Goal: Use online tool/utility: Utilize a website feature to perform a specific function

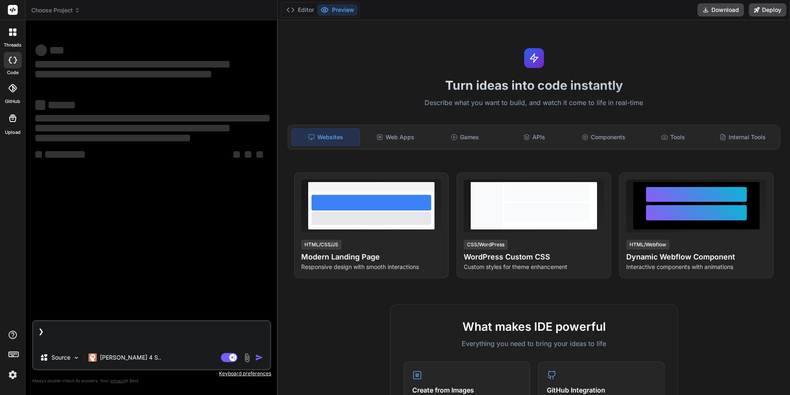
click at [16, 381] on div "threads code GitHub Upload" at bounding box center [13, 197] width 26 height 395
click at [16, 376] on img at bounding box center [13, 374] width 14 height 14
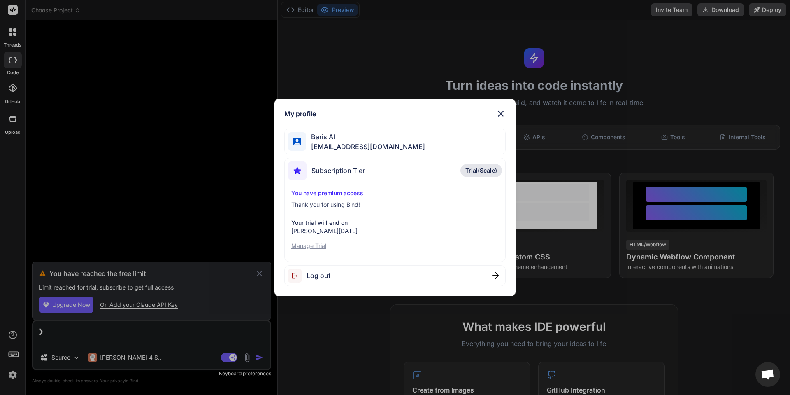
click at [261, 270] on div "My profile Baris Al [EMAIL_ADDRESS][DOMAIN_NAME] Subscription Tier Trial(Scale)…" at bounding box center [395, 197] width 790 height 395
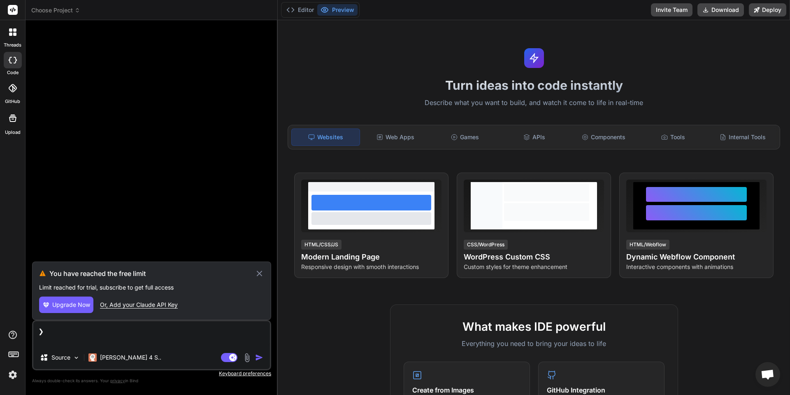
click at [260, 272] on icon at bounding box center [259, 273] width 9 height 10
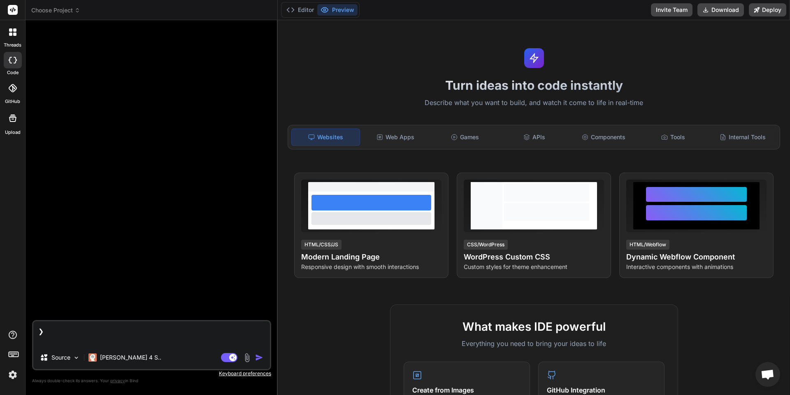
click at [9, 38] on div at bounding box center [12, 31] width 17 height 17
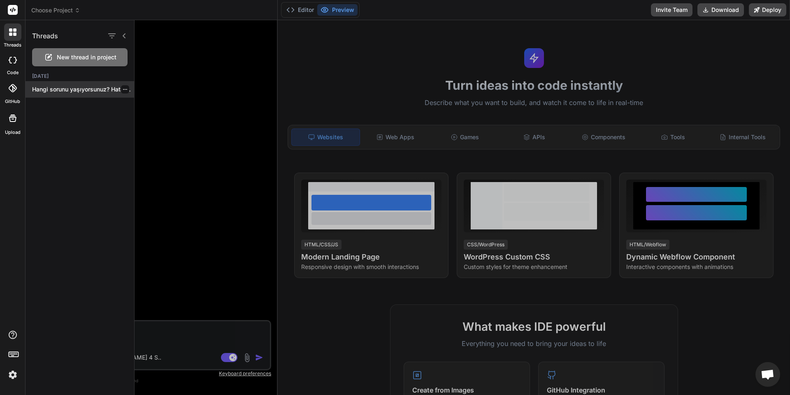
click at [72, 88] on p "Hangi sorunu yaşıyorsunuz? Hata mesajını görebilir miyim?..." at bounding box center [83, 89] width 102 height 8
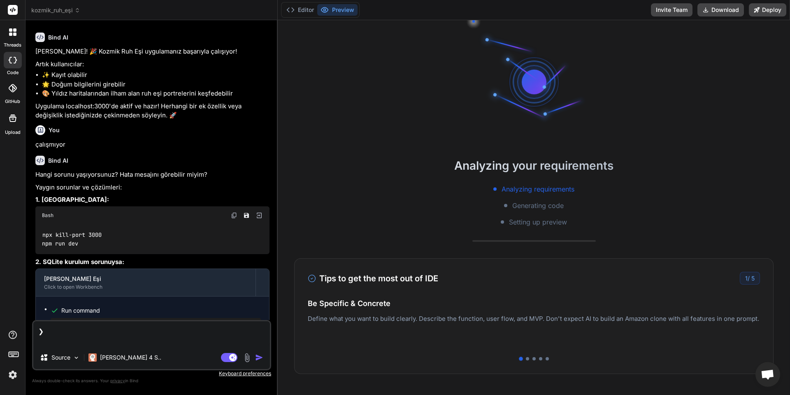
scroll to position [952, 0]
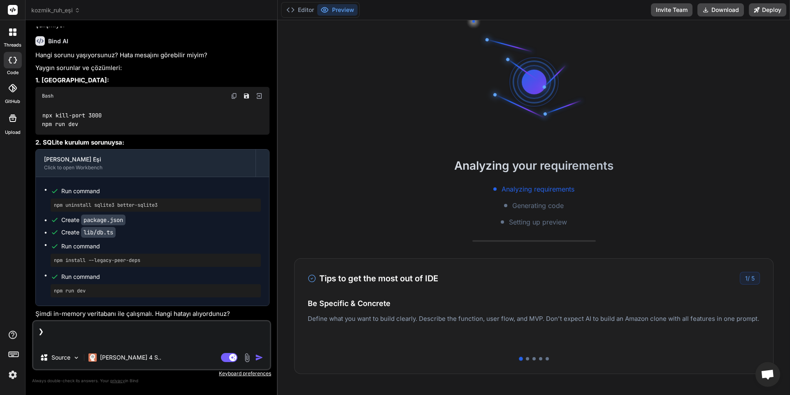
click at [8, 36] on div at bounding box center [12, 31] width 17 height 17
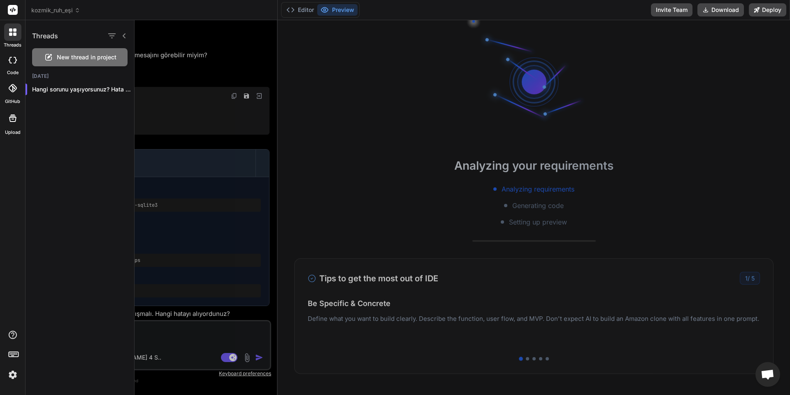
click at [59, 58] on span "New thread in project" at bounding box center [87, 57] width 60 height 8
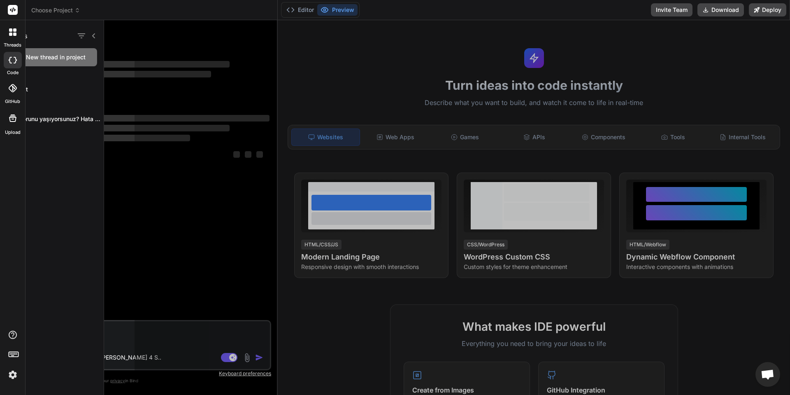
scroll to position [16, 0]
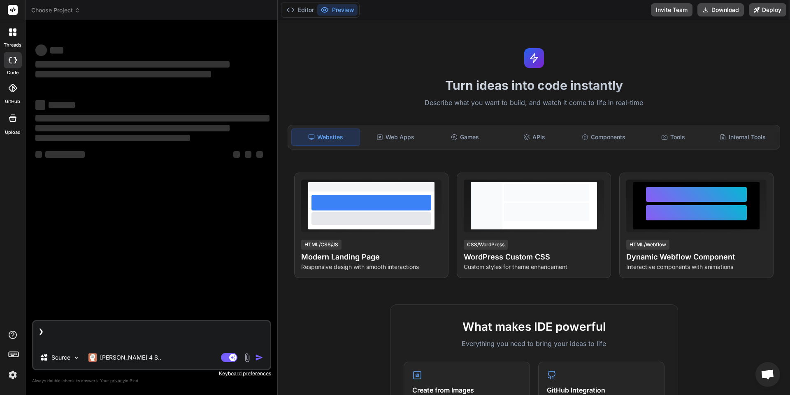
type textarea "x"
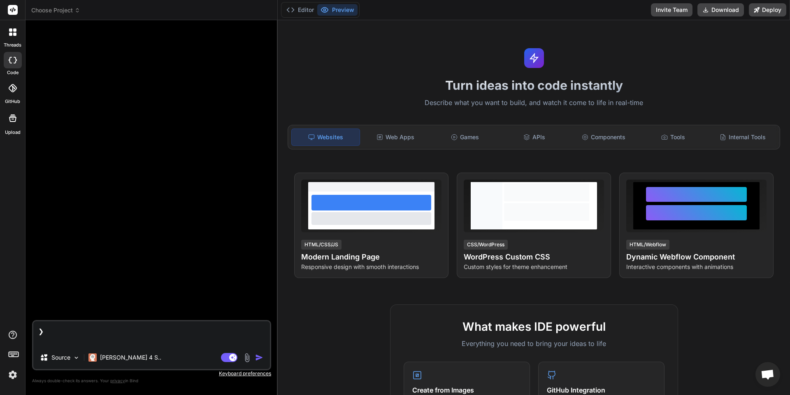
click at [337, 140] on div "Websites" at bounding box center [325, 136] width 69 height 17
click at [141, 339] on textarea "❯" at bounding box center [151, 333] width 237 height 25
type textarea "❯ m"
type textarea "x"
type textarea "❯ me"
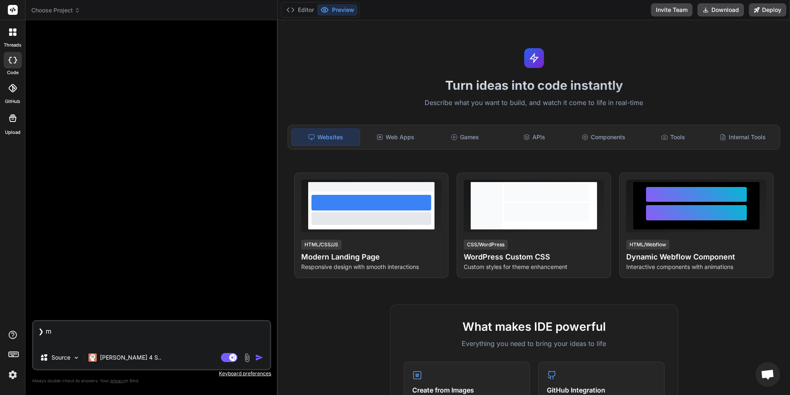
type textarea "x"
type textarea "❯ mer"
type textarea "x"
type textarea "❯ merh"
type textarea "x"
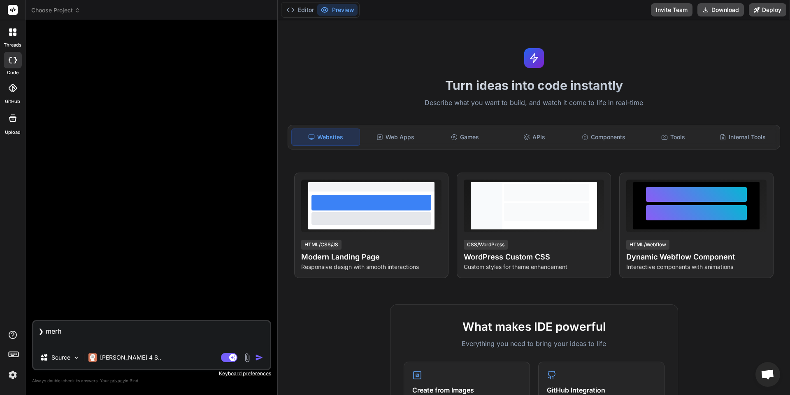
type textarea "❯ merha"
type textarea "x"
type textarea "❯ merhab"
type textarea "x"
type textarea "❯ merhaba"
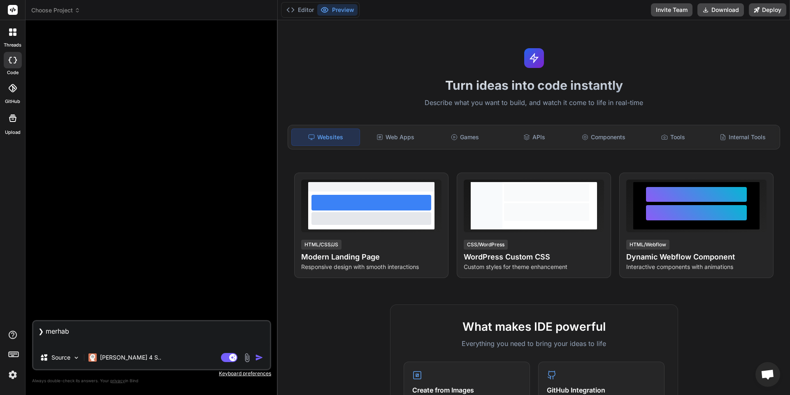
type textarea "x"
type textarea "❯ merhaba"
type textarea "x"
type textarea "❯ merhaba n"
type textarea "x"
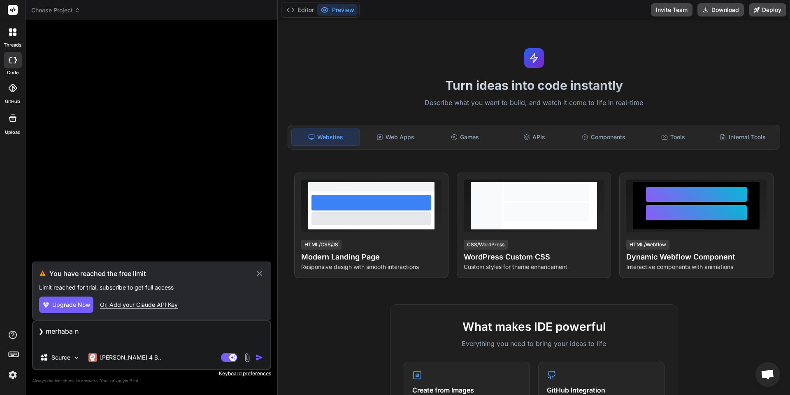
type textarea "❯ merhaba"
type textarea "x"
type textarea "❯ merhaba"
click at [16, 379] on img at bounding box center [13, 374] width 14 height 14
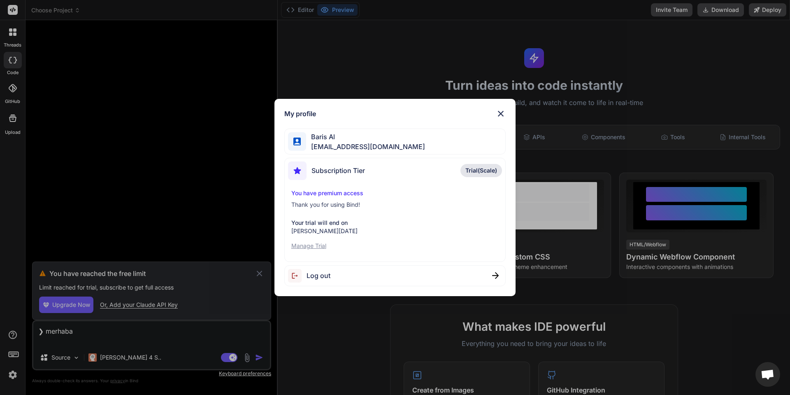
click at [14, 377] on div "My profile Baris Al [EMAIL_ADDRESS][DOMAIN_NAME] Subscription Tier Trial(Scale)…" at bounding box center [395, 197] width 790 height 395
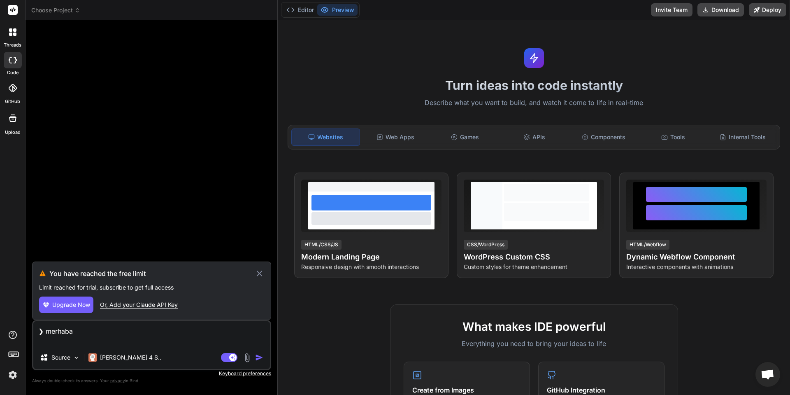
click at [14, 377] on img at bounding box center [13, 374] width 14 height 14
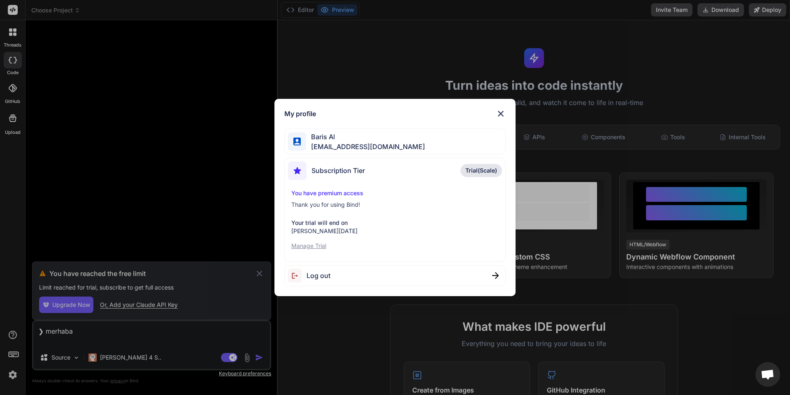
click at [344, 280] on div "Log out" at bounding box center [395, 275] width 222 height 21
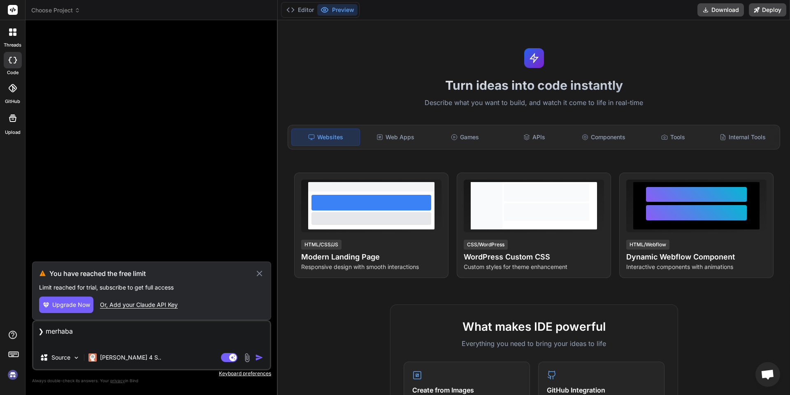
click at [9, 374] on img at bounding box center [13, 374] width 14 height 14
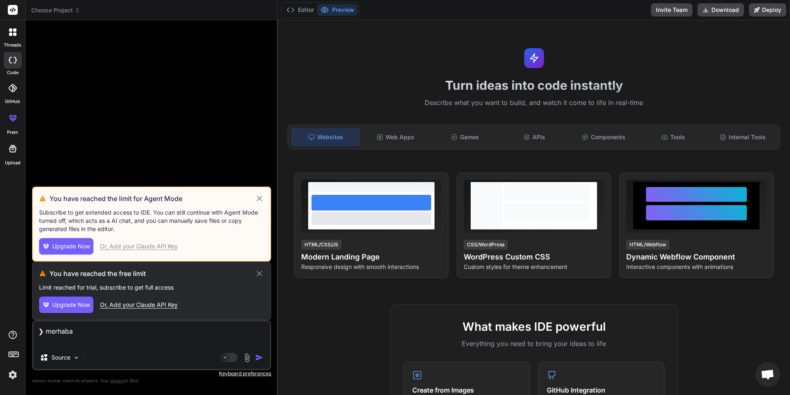
click at [14, 376] on img at bounding box center [13, 374] width 14 height 14
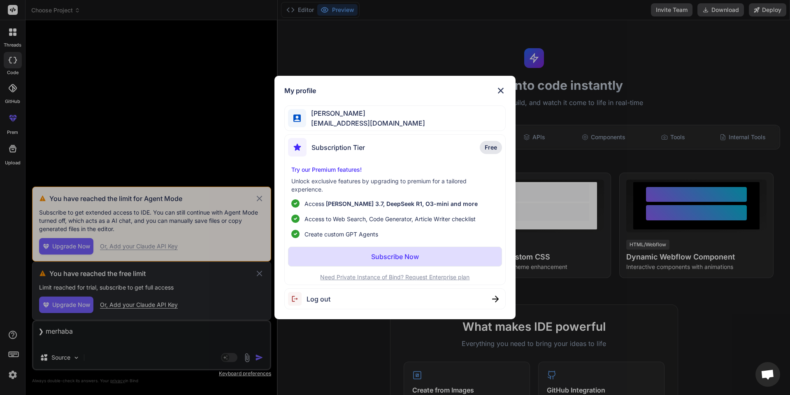
click at [14, 376] on div "My profile [PERSON_NAME] [EMAIL_ADDRESS][DOMAIN_NAME] Subscription Tier Free Tr…" at bounding box center [395, 197] width 790 height 395
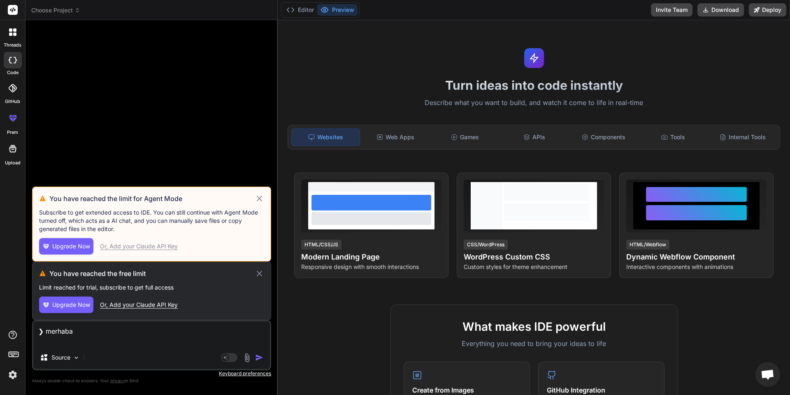
click at [259, 199] on icon at bounding box center [259, 197] width 5 height 5
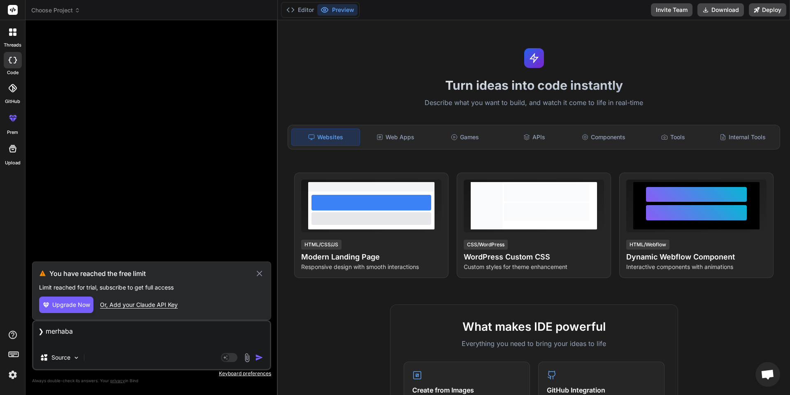
click at [257, 269] on icon at bounding box center [259, 273] width 9 height 10
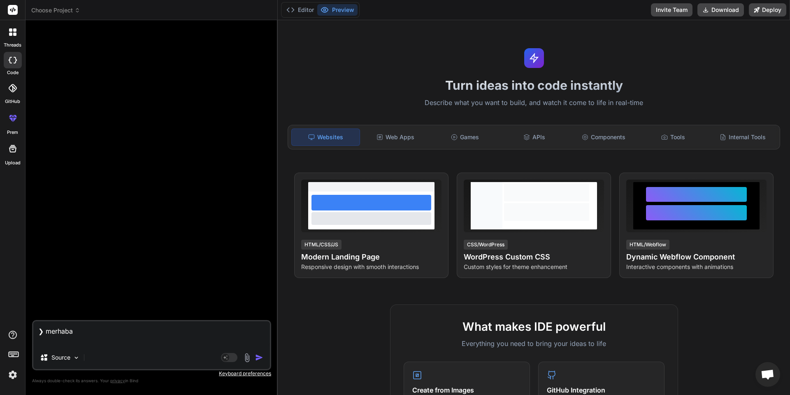
click at [260, 358] on img "button" at bounding box center [259, 357] width 8 height 8
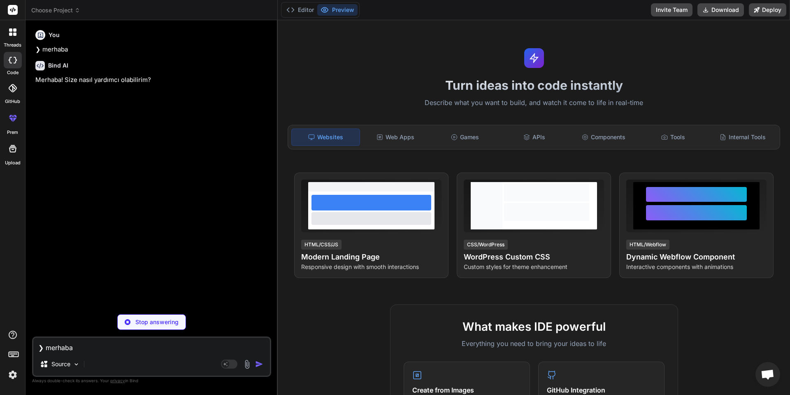
type textarea "x"
click at [123, 348] on textarea "❯ merhaba" at bounding box center [151, 344] width 237 height 15
type textarea "g"
type textarea "x"
type textarea "ge"
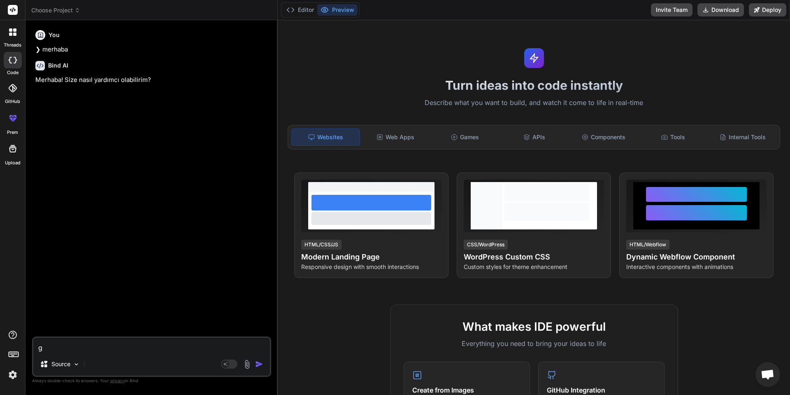
type textarea "x"
type textarea "gel"
type textarea "x"
type textarea "gele"
type textarea "x"
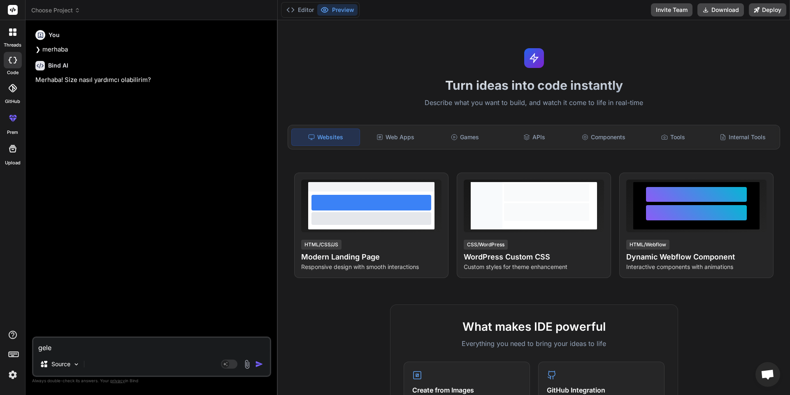
type textarea "gelec"
type textarea "x"
type textarea "gelece"
type textarea "x"
type textarea "geleceg"
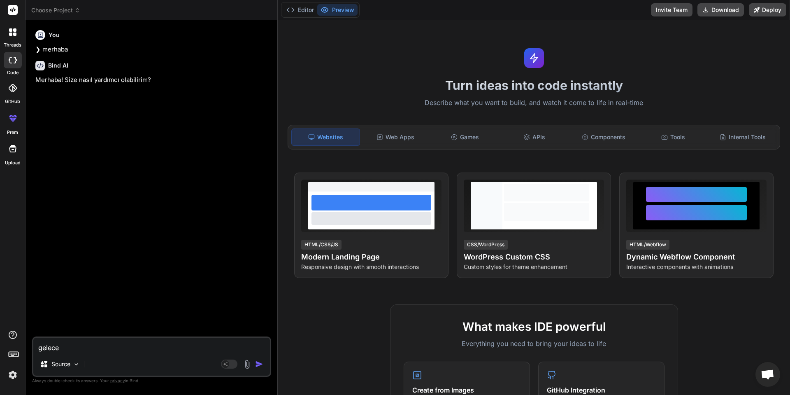
type textarea "x"
type textarea "gelecegi"
type textarea "x"
type textarea "gelecegi"
type textarea "x"
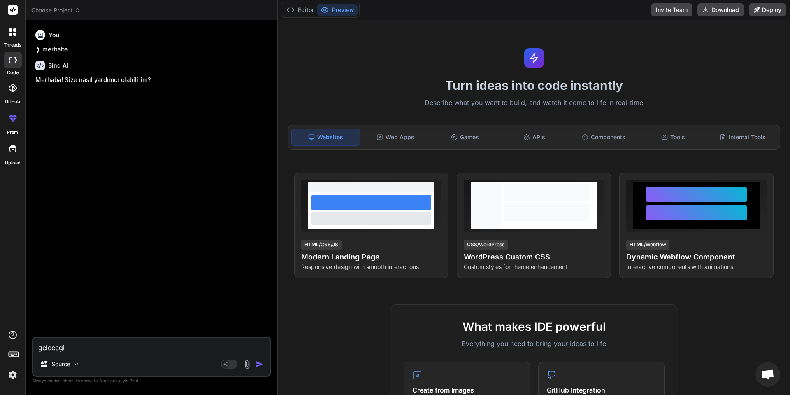
type textarea "gelecegi g"
type textarea "x"
type textarea "gelecegi gö"
type textarea "x"
type textarea "gelecegi gös"
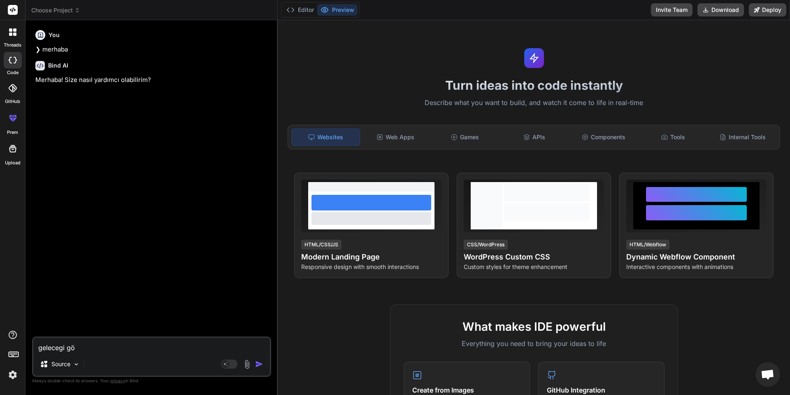
type textarea "x"
type textarea "gelecegi göst"
type textarea "x"
type textarea "gelecegi göste"
type textarea "x"
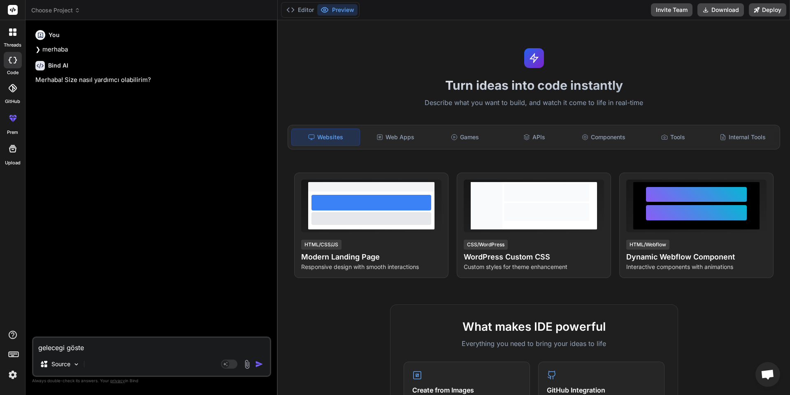
type textarea "gelecegi göster"
type textarea "x"
type textarea "gelecegi göstere"
type textarea "x"
type textarea "gelecegi göster"
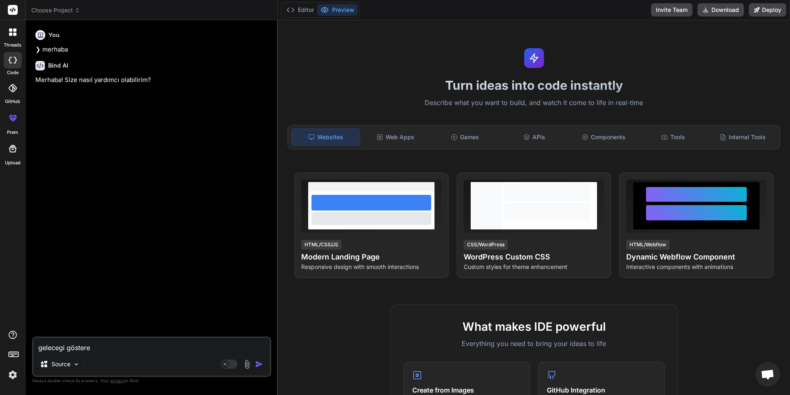
type textarea "x"
type textarea "gelecegi göste"
type textarea "x"
type textarea "gelecegi göst"
type textarea "x"
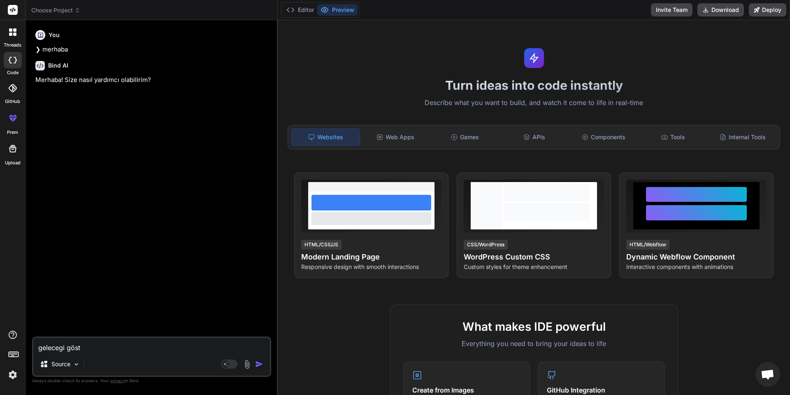
type textarea "gelecegi gös"
type textarea "x"
type textarea "gelecegi gö"
type textarea "x"
type textarea "gelecegi g"
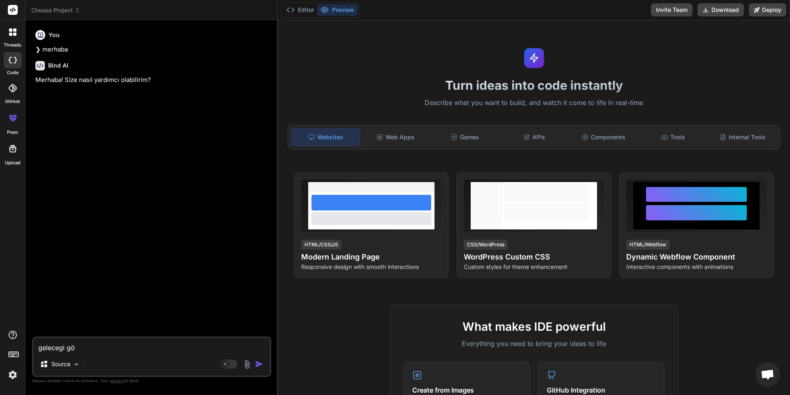
type textarea "x"
type textarea "gelecegi"
type textarea "x"
type textarea "gelecegi"
type textarea "x"
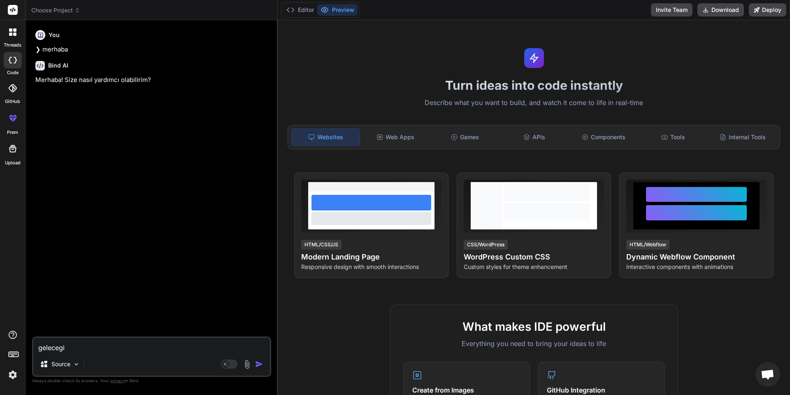
type textarea "geleceg"
type textarea "x"
type textarea "gelece"
type textarea "x"
type textarea "gelec"
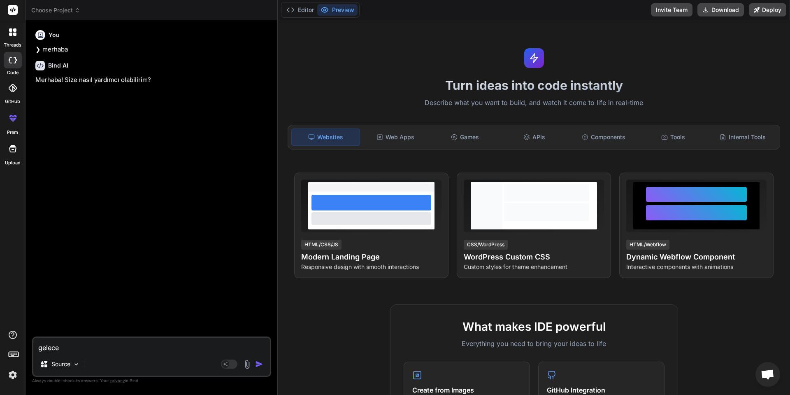
type textarea "x"
type textarea "gele"
type textarea "x"
type textarea "gel"
type textarea "x"
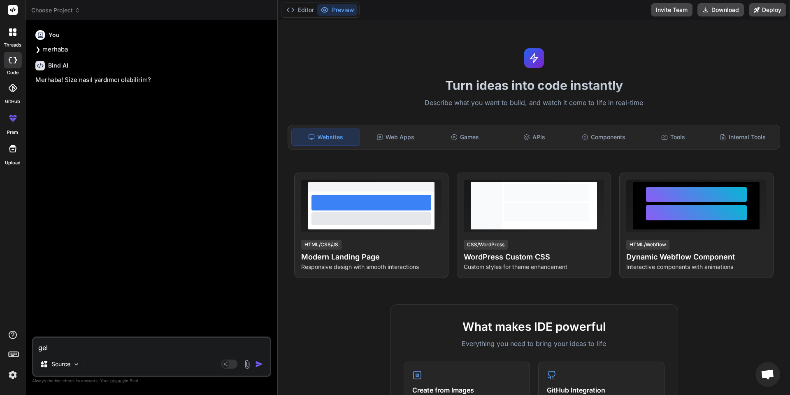
type textarea "ge"
type textarea "x"
type textarea "g"
type textarea "x"
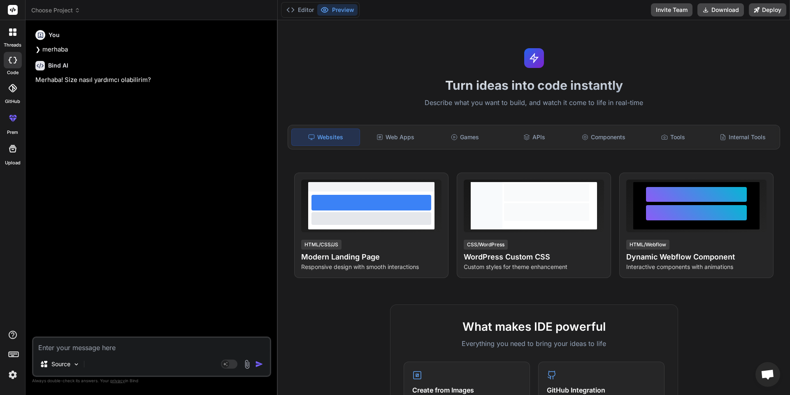
type textarea "r"
type textarea "x"
type textarea "ru"
type textarea "x"
type textarea "ruh"
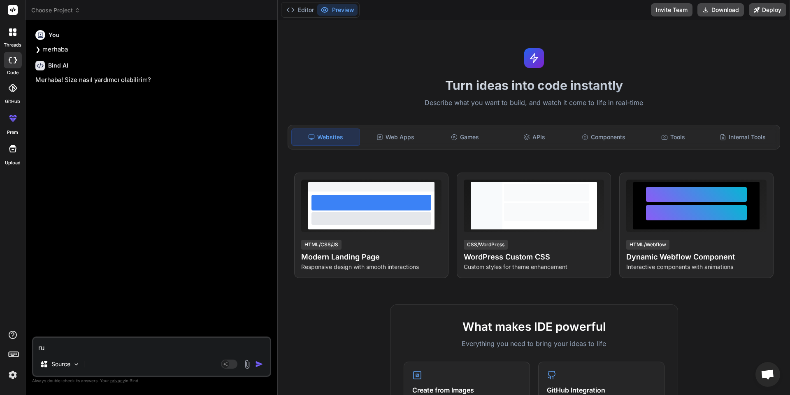
type textarea "x"
type textarea "ruh"
type textarea "x"
type textarea "ruh e"
type textarea "x"
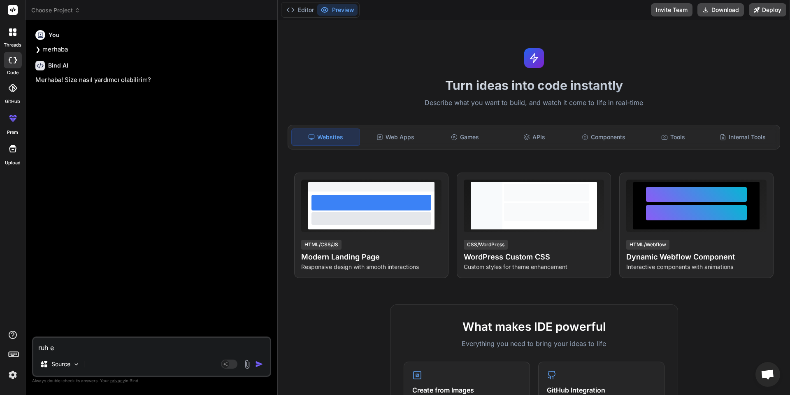
type textarea "ruh eş"
type textarea "x"
type textarea "ruh eşi"
type textarea "x"
type textarea "ruh eşin"
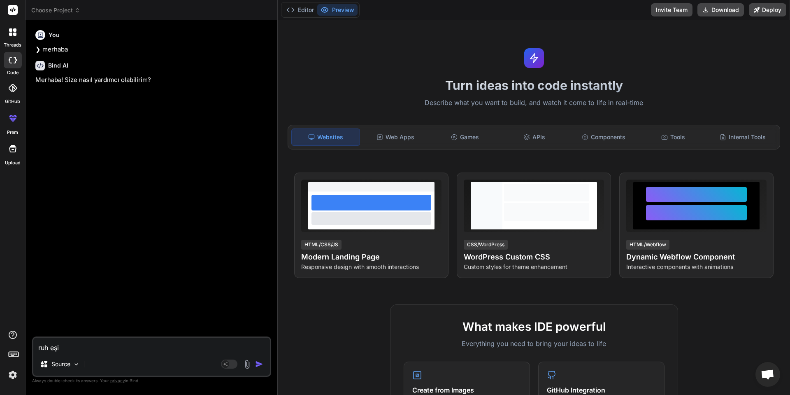
type textarea "x"
type textarea "ruh eşini"
type textarea "x"
type textarea "ruh eşini"
type textarea "x"
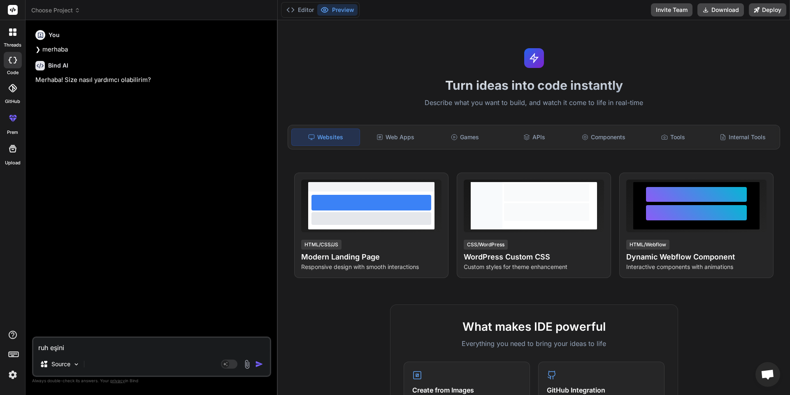
type textarea "ruh eşini ç"
type textarea "x"
type textarea "ruh eşini çi"
type textarea "x"
type textarea "ruh eşini çiz"
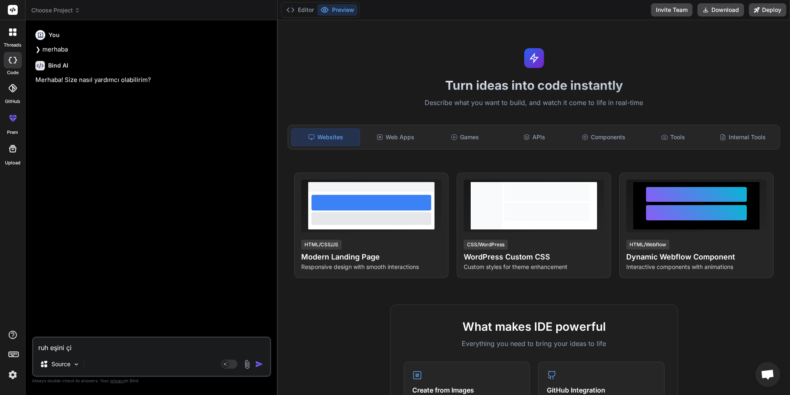
type textarea "x"
type textarea "ruh eşini çize"
type textarea "x"
type textarea "ruh eşini çizen"
type textarea "x"
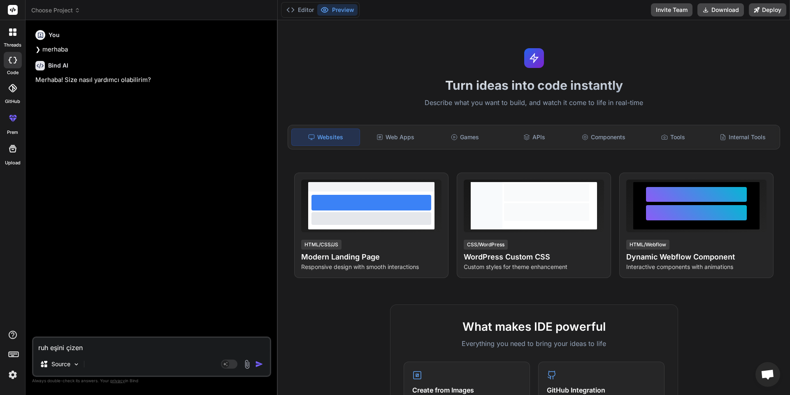
type textarea "ruh eşini çizen"
type textarea "x"
type textarea "ruh eşini çizen v"
type textarea "x"
type textarea "ruh eşini çizen ve"
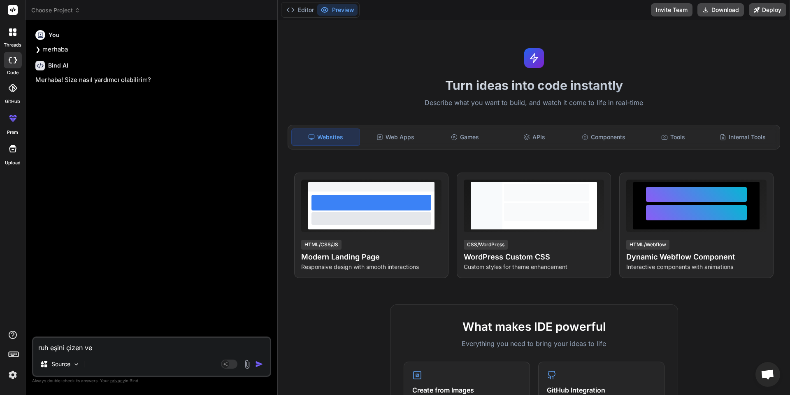
type textarea "x"
type textarea "ruh eşini çizen ve"
type textarea "x"
type textarea "ruh eşini çizen ve m"
type textarea "x"
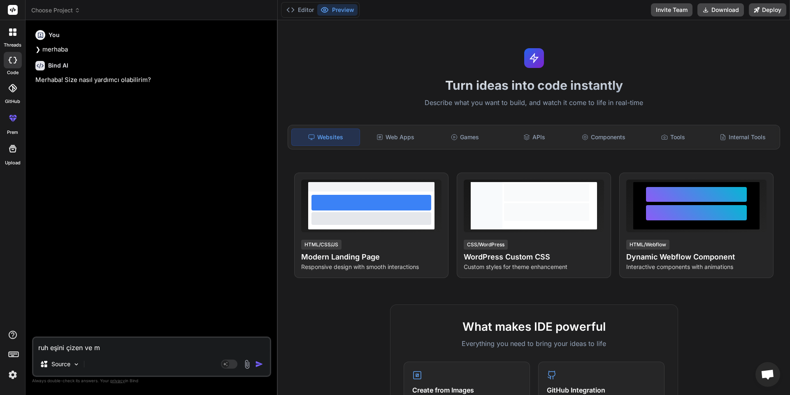
type textarea "ruh eşini çizen ve me"
type textarea "x"
type textarea "ruh eşini çizen ve mek"
type textarea "x"
type textarea "ruh eşini çizen ve mekt"
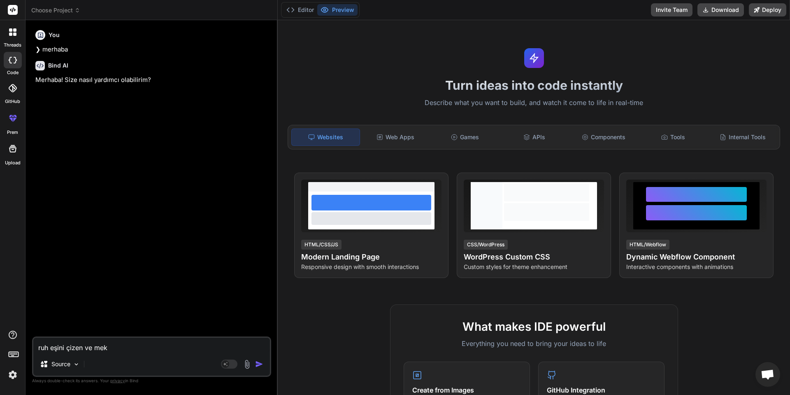
type textarea "x"
type textarea "ruh eşini çizen ve mektu"
type textarea "x"
type textarea "ruh eşini çizen ve mektup"
type textarea "x"
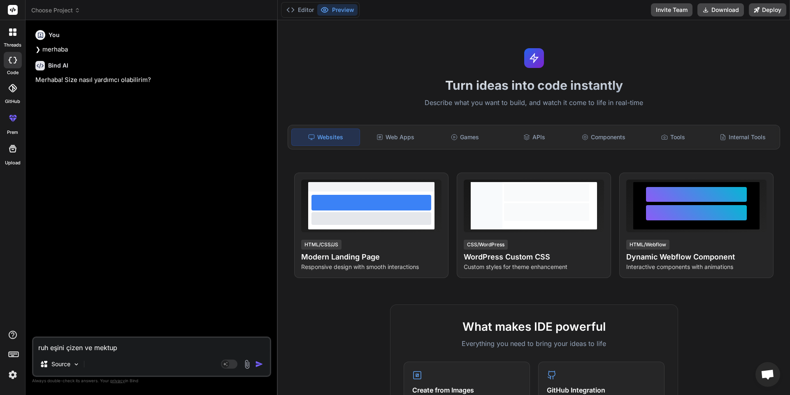
type textarea "ruh eşini çizen ve mektup"
type textarea "x"
type textarea "ruh eşini çizen ve mektup"
type textarea "x"
type textarea "ruh eşini çizen ve mektu"
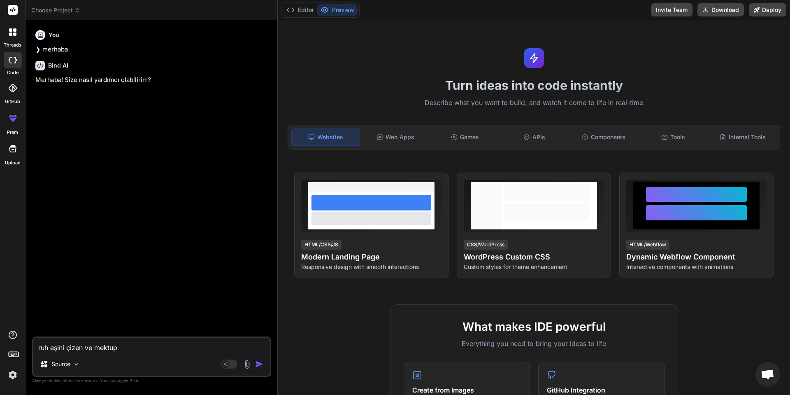
type textarea "x"
type textarea "ruh eşini çizen ve mekt"
type textarea "x"
type textarea "ruh eşini çizen ve mek"
type textarea "x"
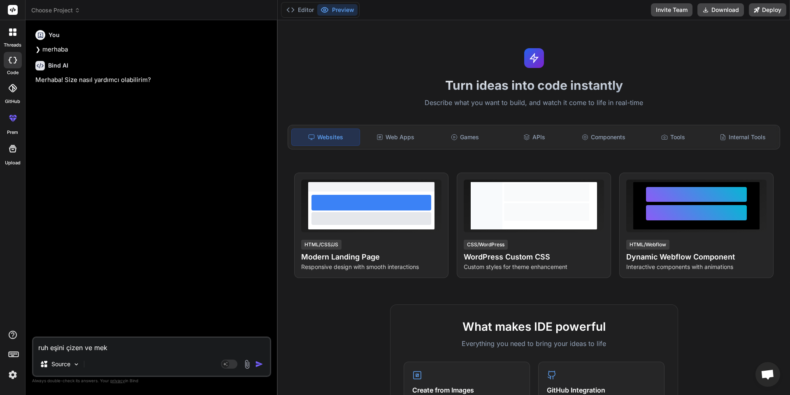
type textarea "ruh eşini çizen ve me"
type textarea "x"
type textarea "ruh eşini çizen ve m"
type textarea "x"
type textarea "ruh eşini çizen ve"
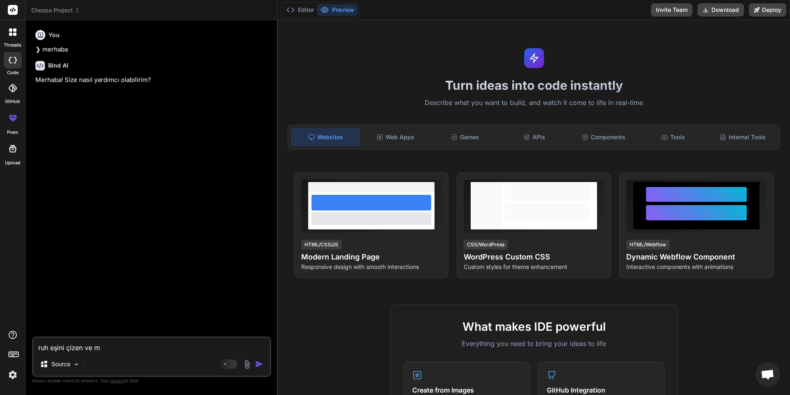
type textarea "x"
type textarea "ruh eşini çizen ve o"
type textarea "x"
type textarea "ruh eşini çizen ve on"
type textarea "x"
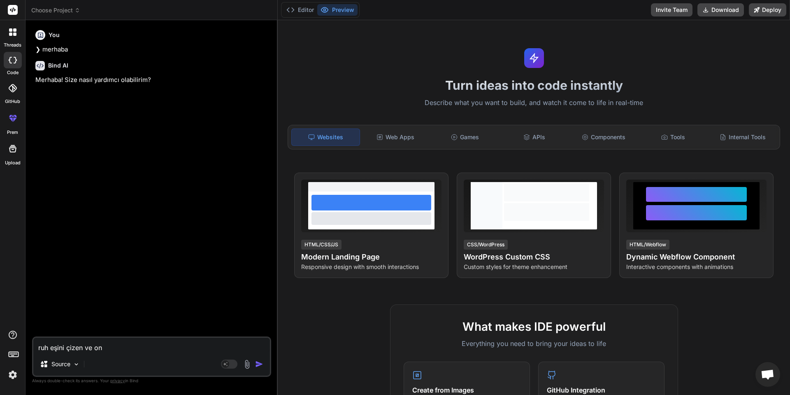
type textarea "ruh eşini çizen ve onu"
type textarea "x"
type textarea "ruh eşini çizen ve onun"
type textarea "x"
type textarea "ruh eşini çizen ve onun"
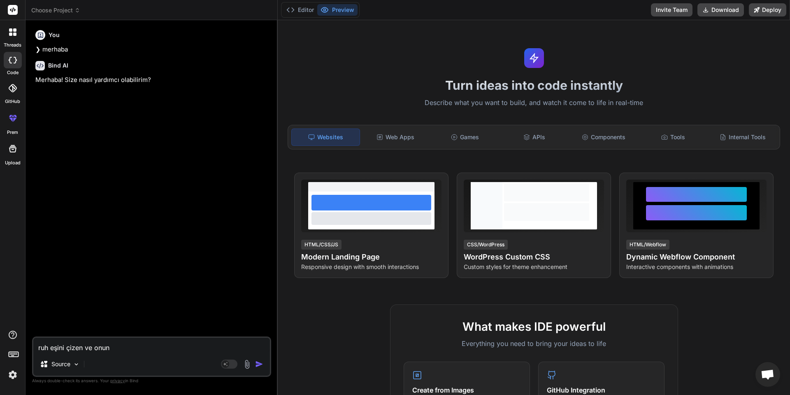
type textarea "x"
type textarea "ruh eşini çizen ve onun h"
type textarea "x"
type textarea "ruh eşini çizen ve onun ha"
type textarea "x"
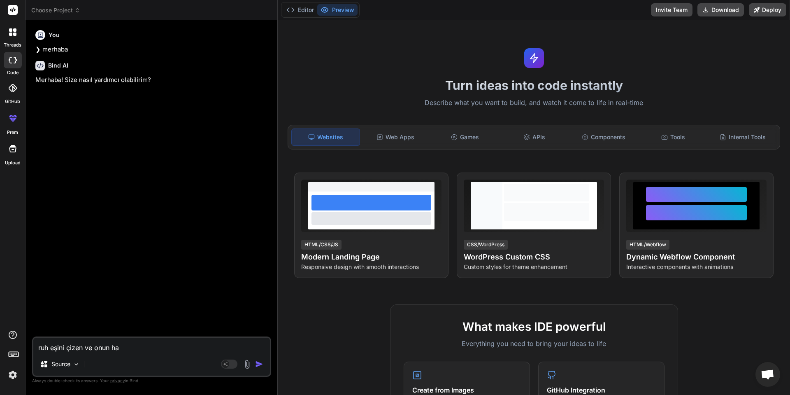
type textarea "ruh eşini çizen ve onun hak"
type textarea "x"
type textarea "ruh eşini çizen ve onun hakk"
type textarea "x"
type textarea "ruh eşini çizen ve onun hakkı"
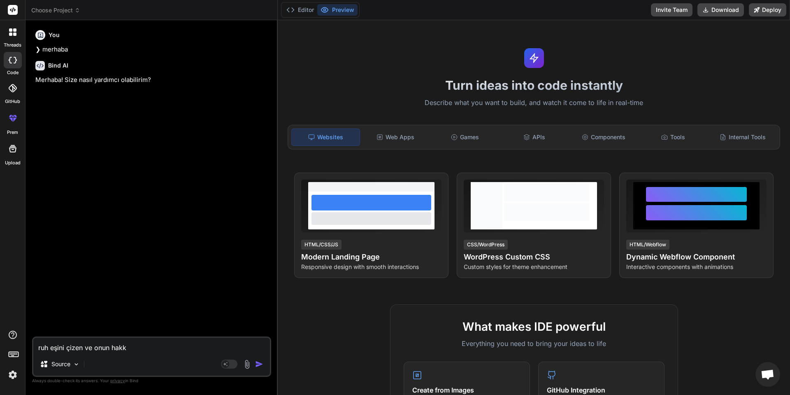
type textarea "x"
type textarea "ruh eşini çizen ve onun hakkın"
type textarea "x"
type textarea "ruh eşini çizen ve onun hakkınd"
type textarea "x"
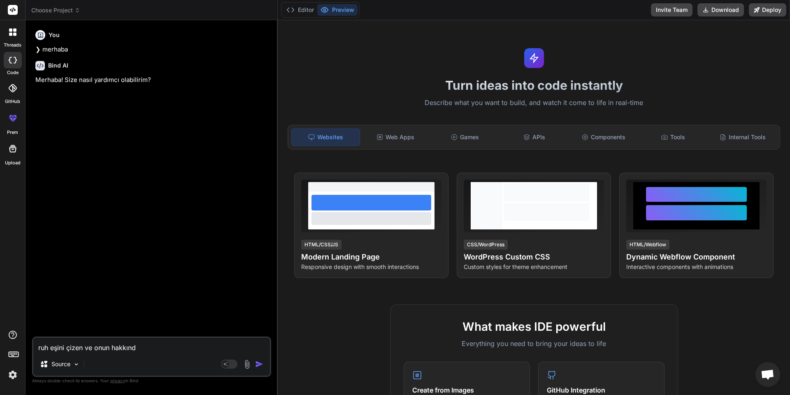
type textarea "ruh eşini çizen ve onun hakkında"
type textarea "x"
type textarea "ruh eşini çizen ve onun hakkında"
type textarea "x"
type textarea "ruh eşini çizen ve onun hakkında b"
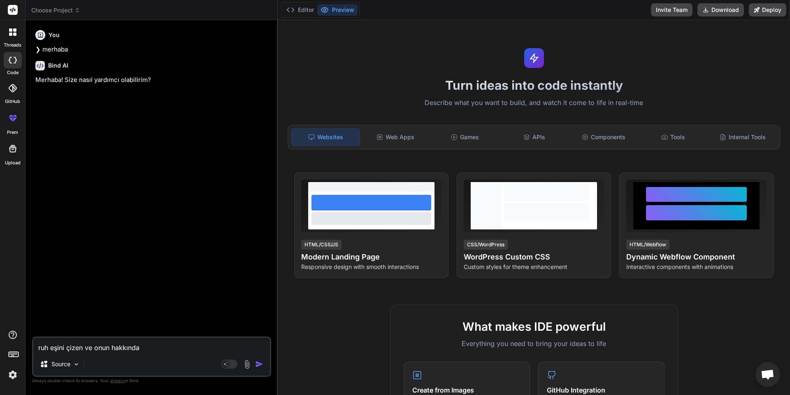
type textarea "x"
type textarea "ruh eşini çizen ve onun hakkında bi"
type textarea "x"
type textarea "ruh eşini çizen ve onun hakkında bii"
type textarea "x"
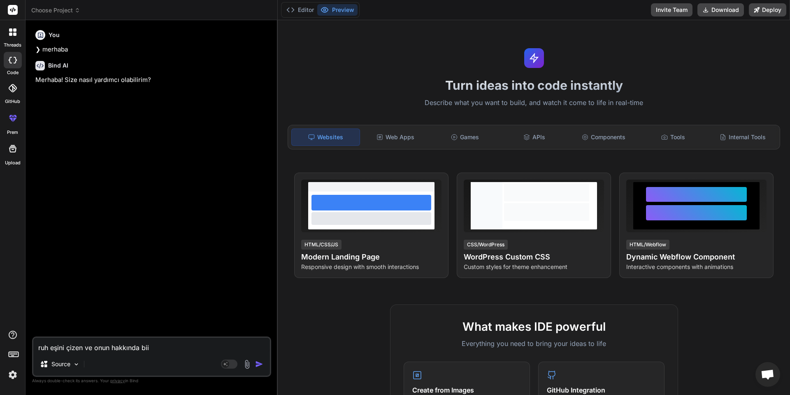
type textarea "ruh eşini çizen ve onun hakkında biir"
type textarea "x"
type textarea "ruh eşini çizen ve onun hakkında biir"
type textarea "x"
type textarea "ruh eşini çizen ve onun hakkında biir m"
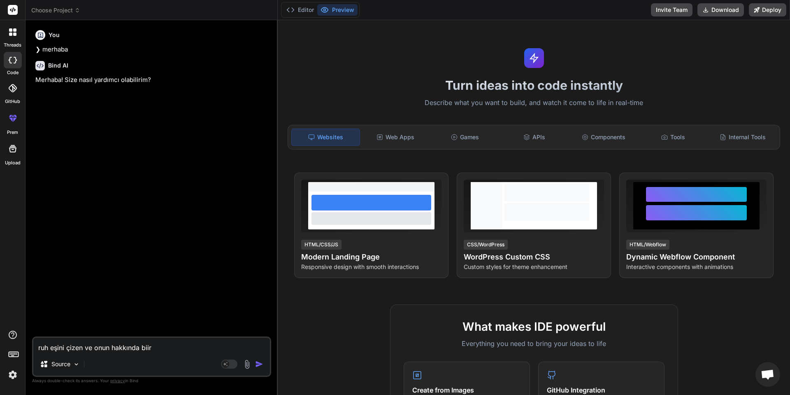
type textarea "x"
type textarea "ruh eşini çizen ve onun hakkında biir me"
type textarea "x"
type textarea "ruh eşini çizen ve onun hakkında biir mek"
type textarea "x"
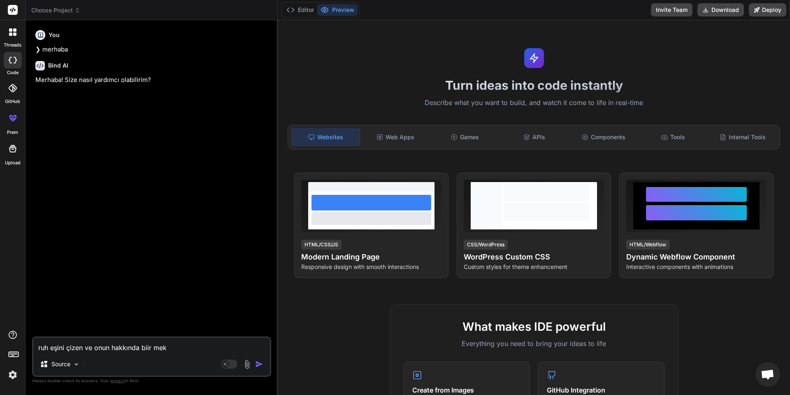
type textarea "ruh eşini çizen ve onun hakkında biir mekt"
type textarea "x"
type textarea "ruh eşini çizen ve onun hakkında biir mektu"
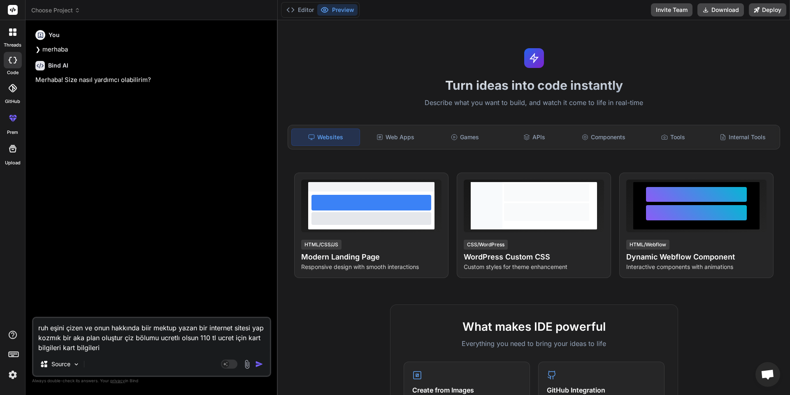
paste textarea "7535853893:AAFInE_KIpFDSQHlLyGi4aJNwvlHhXMznlI"
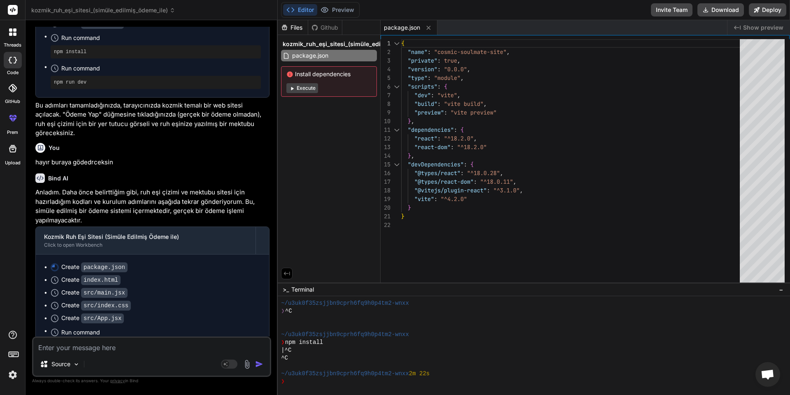
scroll to position [661, 0]
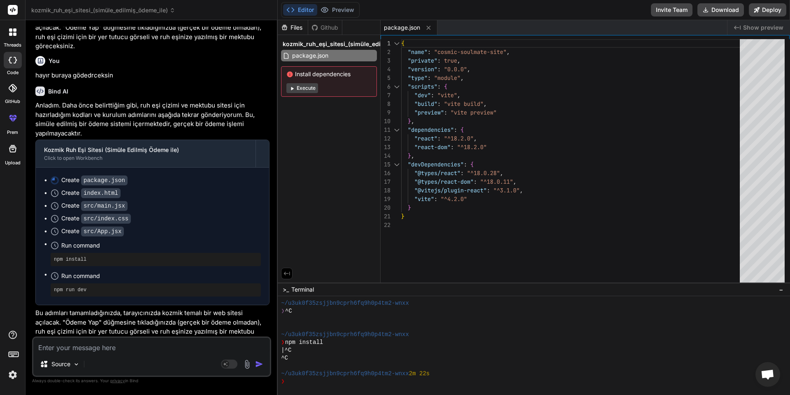
click at [327, 78] on span "Install dependencies" at bounding box center [328, 74] width 85 height 8
click at [311, 85] on button "Execute" at bounding box center [302, 88] width 32 height 10
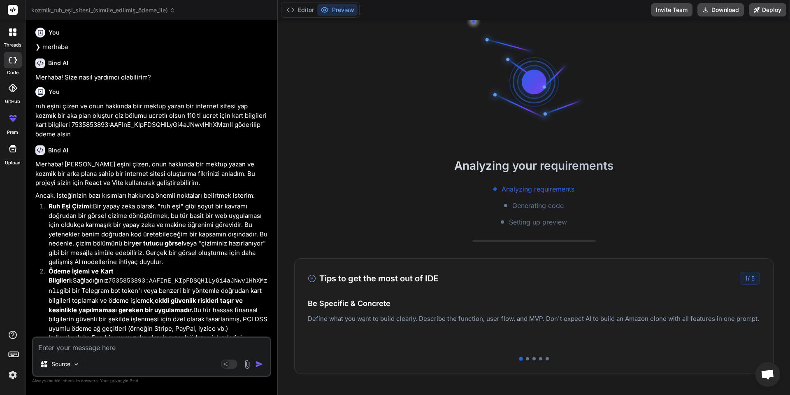
scroll to position [0, 0]
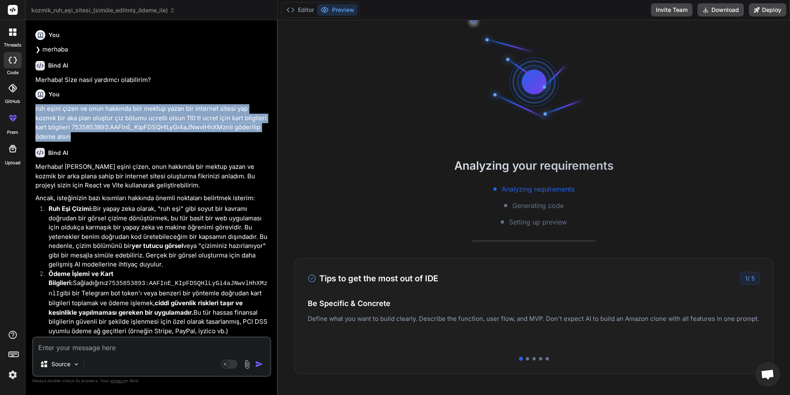
drag, startPoint x: 79, startPoint y: 135, endPoint x: 34, endPoint y: 110, distance: 52.0
click at [34, 110] on div "You ❯ merhaba Bind AI Merhaba! Size nasıl yardımcı olabilirim? You ruh eşini çi…" at bounding box center [152, 181] width 237 height 309
copy p "ruh eşini çizen ve onun hakkında biir mektup yazan bir internet sitesi yap kozm…"
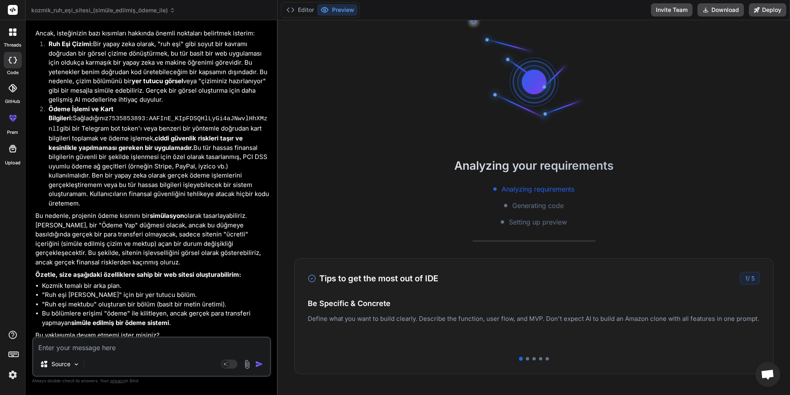
scroll to position [329, 0]
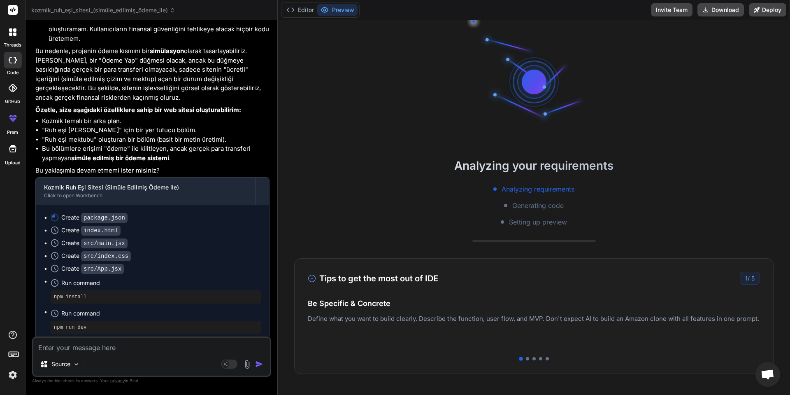
click at [18, 40] on div at bounding box center [12, 31] width 17 height 17
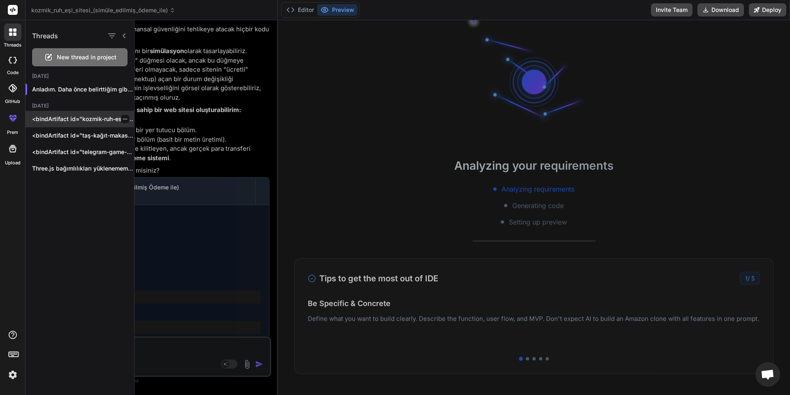
click at [95, 114] on div "<bindArtifact id="kozmik-ruh-esi" title="Kozmik Ruh Eşi"> <bindAction type="fil…" at bounding box center [80, 119] width 109 height 16
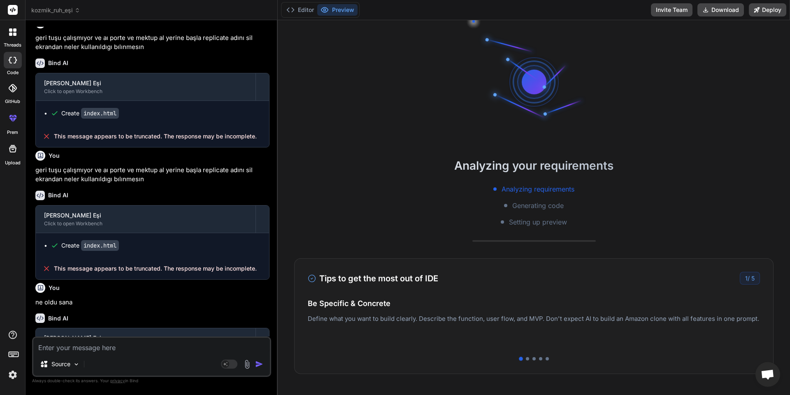
scroll to position [600, 0]
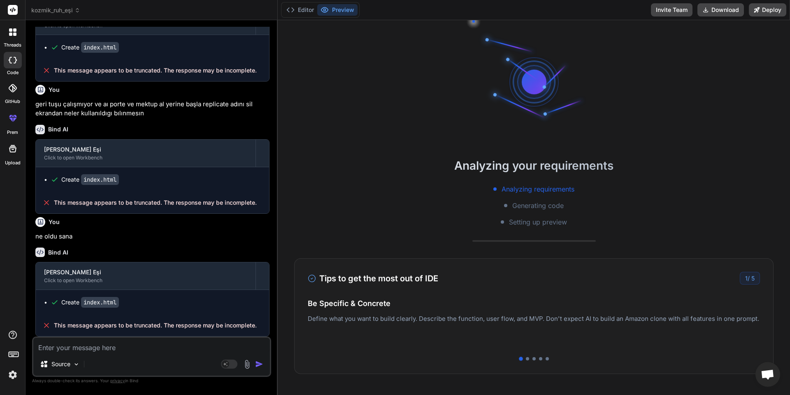
click at [12, 39] on div at bounding box center [12, 31] width 17 height 17
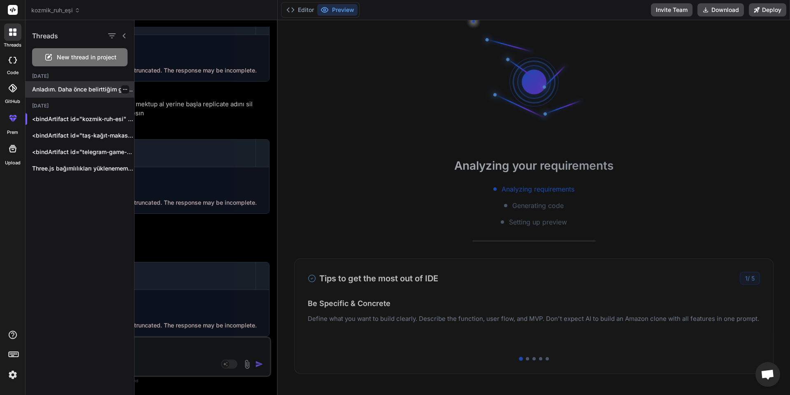
click at [39, 88] on p "Anladım. Daha önce belirttiğim gibi, ruh..." at bounding box center [83, 89] width 102 height 8
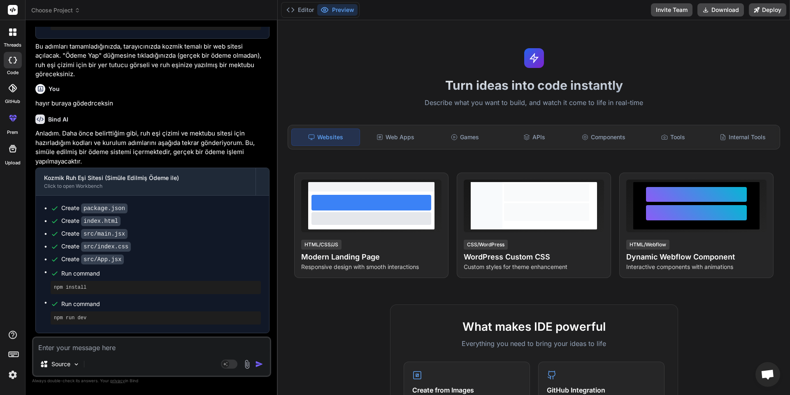
scroll to position [661, 0]
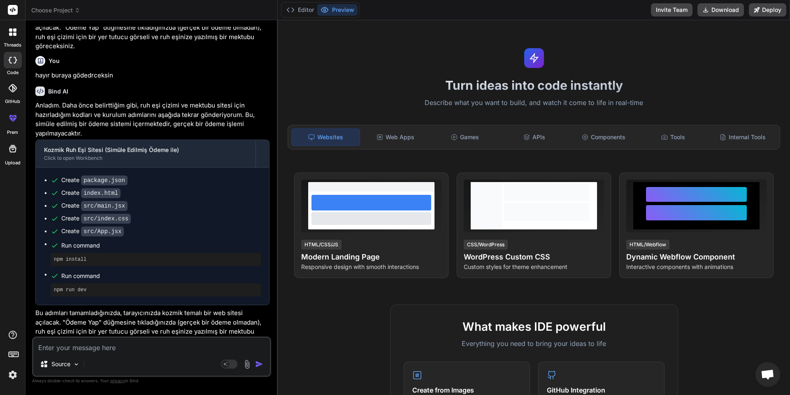
click at [340, 8] on button "Preview" at bounding box center [337, 10] width 40 height 12
click at [307, 9] on button "Editor" at bounding box center [300, 10] width 34 height 12
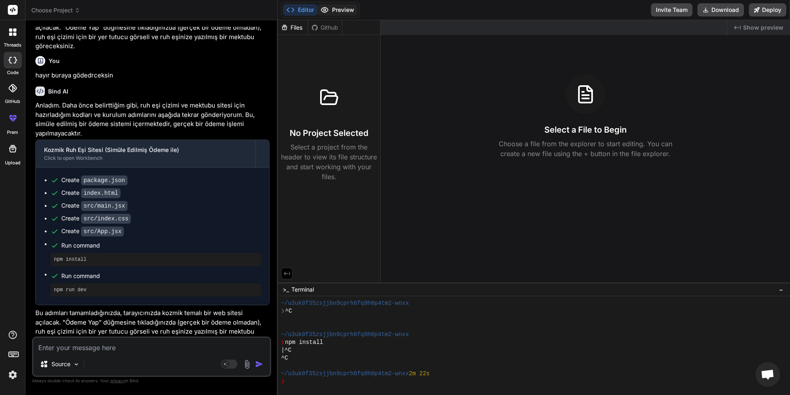
click at [337, 9] on button "Preview" at bounding box center [337, 10] width 40 height 12
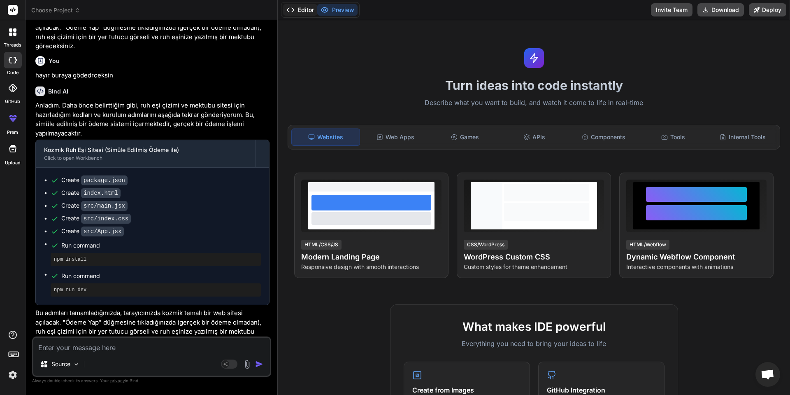
click at [312, 7] on button "Editor" at bounding box center [300, 10] width 34 height 12
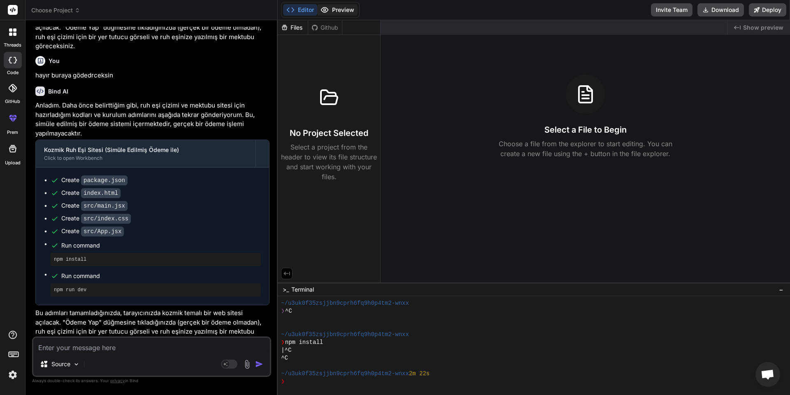
click at [336, 8] on button "Preview" at bounding box center [337, 10] width 40 height 12
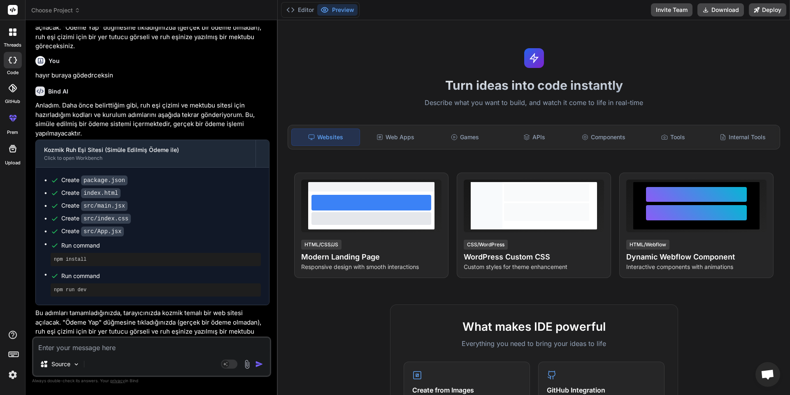
click at [320, 136] on div "Websites" at bounding box center [325, 136] width 69 height 17
click at [294, 12] on icon at bounding box center [290, 10] width 8 height 8
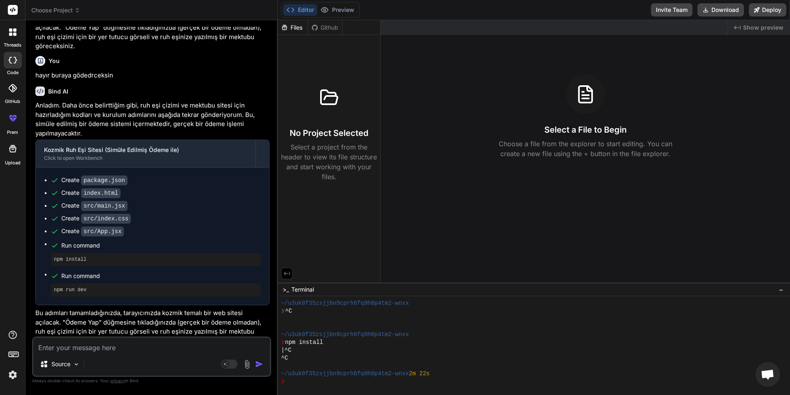
click at [292, 14] on button "Editor" at bounding box center [300, 10] width 34 height 12
click at [139, 323] on p "Bu adımları tamamladığınızda, tarayıcınızda kozmik temalı bir web sitesi açılac…" at bounding box center [152, 326] width 234 height 37
click at [749, 27] on span "Show preview" at bounding box center [763, 27] width 40 height 8
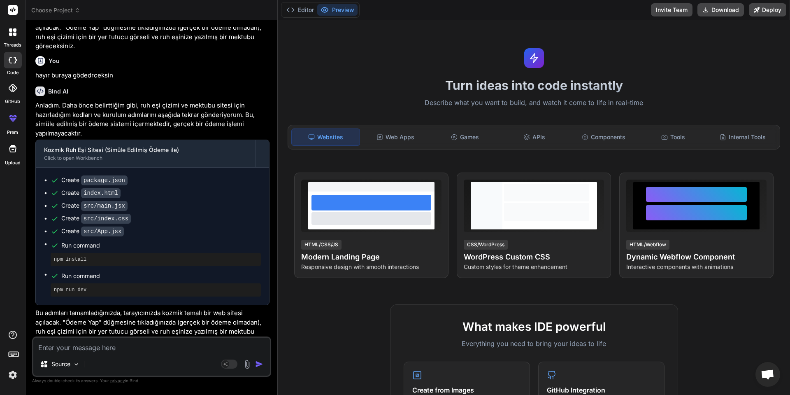
click at [340, 7] on button "Preview" at bounding box center [337, 10] width 40 height 12
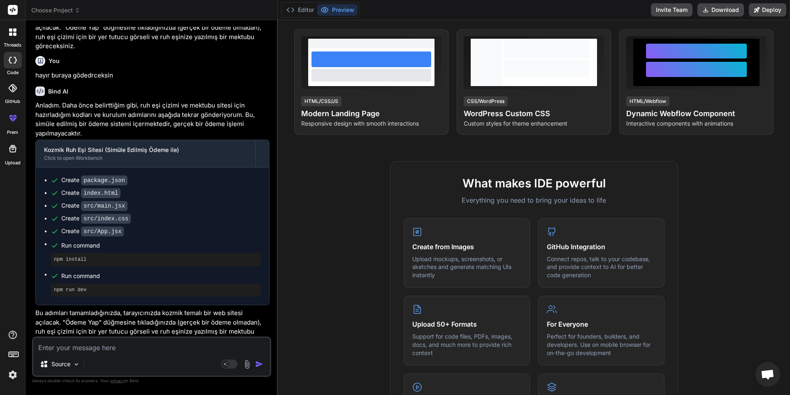
scroll to position [0, 0]
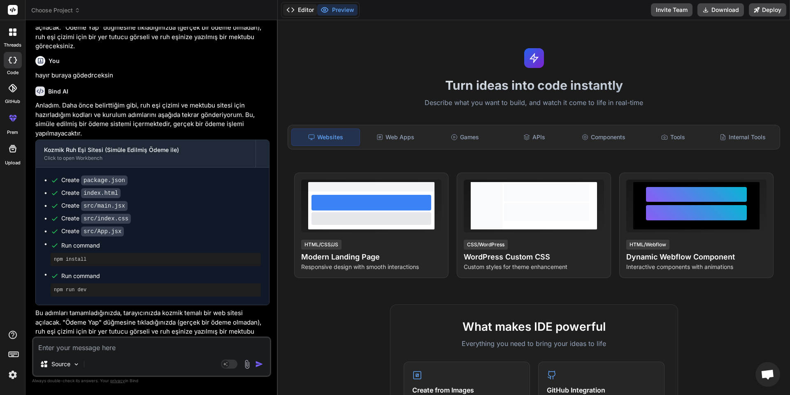
click at [299, 14] on button "Editor" at bounding box center [300, 10] width 34 height 12
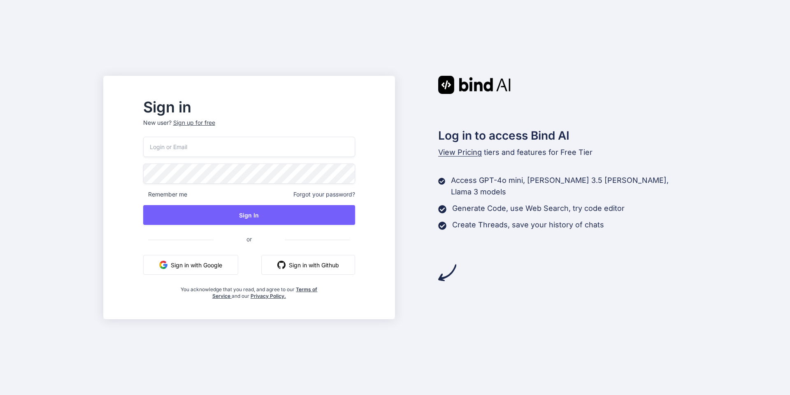
click at [225, 278] on div "Remember me Forgot your password? Sign In or Sign in with Google Sign in with G…" at bounding box center [249, 218] width 212 height 163
click at [316, 267] on button "Sign in with Github" at bounding box center [308, 265] width 94 height 20
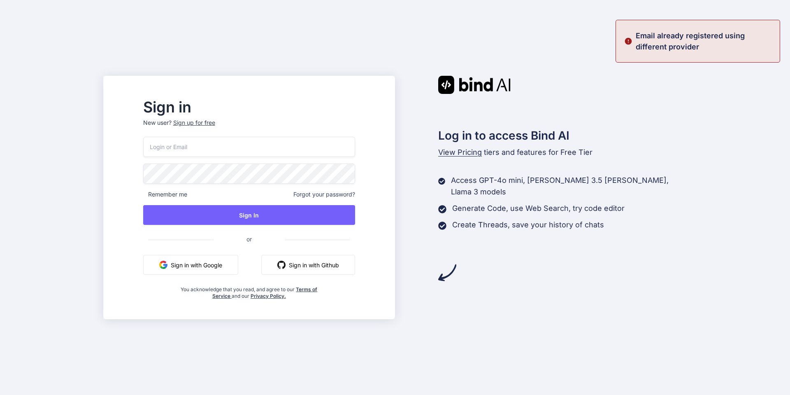
click at [229, 270] on button "Sign in with Google" at bounding box center [190, 265] width 95 height 20
